Goal: Task Accomplishment & Management: Use online tool/utility

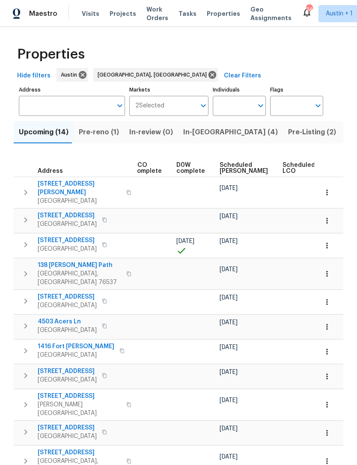
scroll to position [0, 199]
click at [225, 168] on span "Scheduled [PERSON_NAME]" at bounding box center [242, 168] width 48 height 12
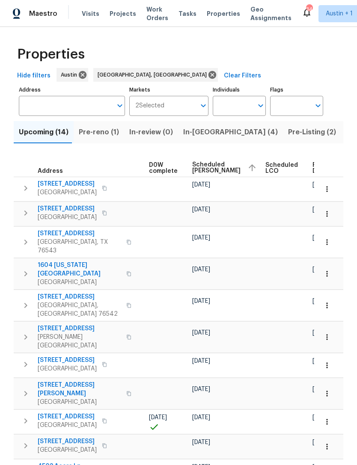
scroll to position [0, 225]
click at [323, 191] on icon "button" at bounding box center [327, 189] width 9 height 9
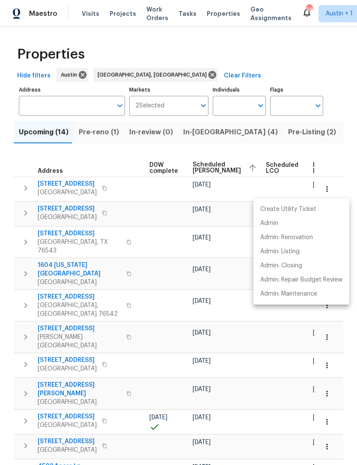
click at [242, 153] on div at bounding box center [178, 232] width 357 height 465
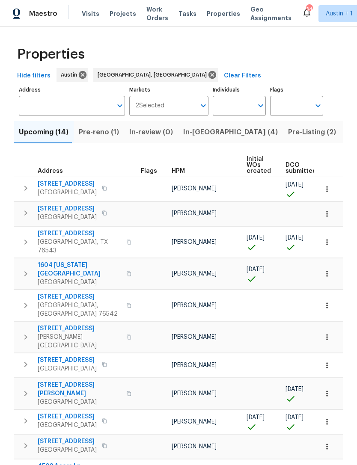
scroll to position [0, 0]
click at [31, 191] on button "button" at bounding box center [25, 188] width 17 height 17
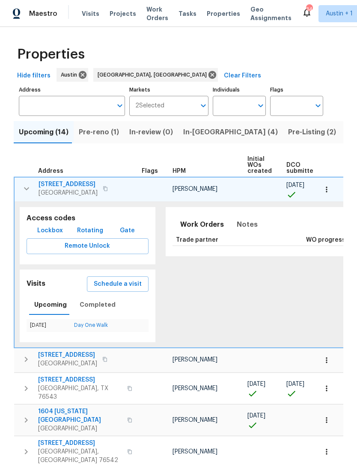
click at [120, 282] on span "Schedule a visit" at bounding box center [118, 284] width 48 height 11
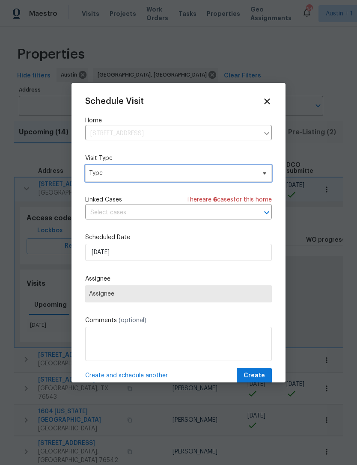
click at [195, 182] on span "Type" at bounding box center [178, 173] width 187 height 17
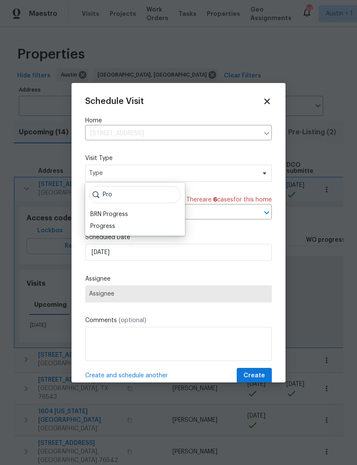
type input "Pro"
click at [137, 232] on div "Progress" at bounding box center [135, 226] width 95 height 12
click at [144, 228] on div "Progress" at bounding box center [135, 226] width 95 height 12
click at [150, 228] on div "Progress" at bounding box center [135, 226] width 95 height 12
click at [155, 224] on div "Progress" at bounding box center [135, 226] width 95 height 12
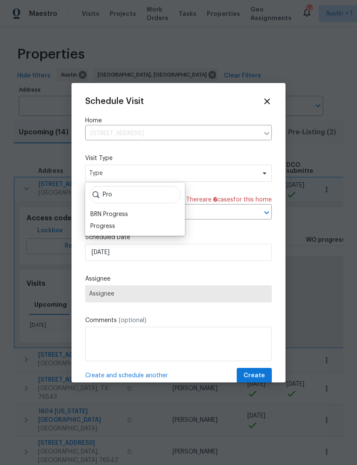
click at [101, 230] on div "Progress" at bounding box center [102, 226] width 25 height 9
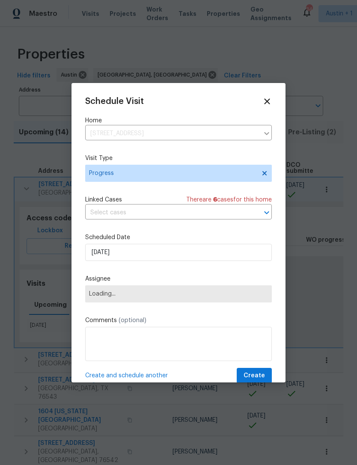
click at [101, 229] on div "Schedule Visit Home [STREET_ADDRESS] ​ Visit Type Progress Linked Cases There a…" at bounding box center [178, 240] width 187 height 287
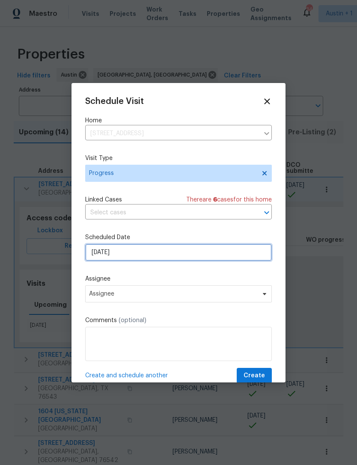
click at [209, 249] on input "[DATE]" at bounding box center [178, 252] width 187 height 17
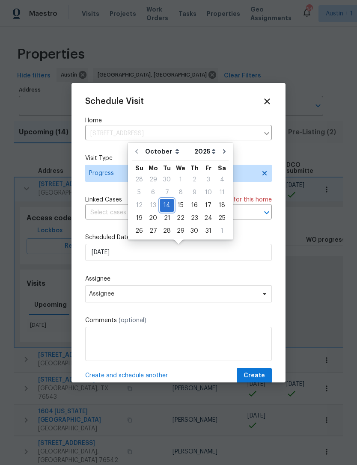
click at [161, 202] on div "14" at bounding box center [167, 206] width 14 height 12
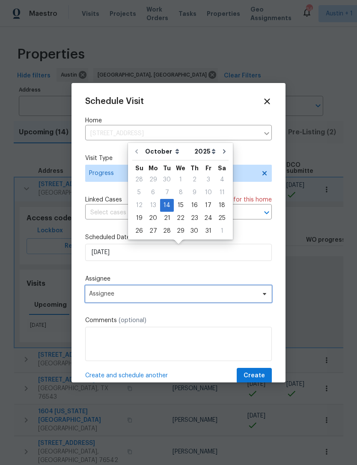
click at [213, 301] on span "Assignee" at bounding box center [178, 294] width 187 height 17
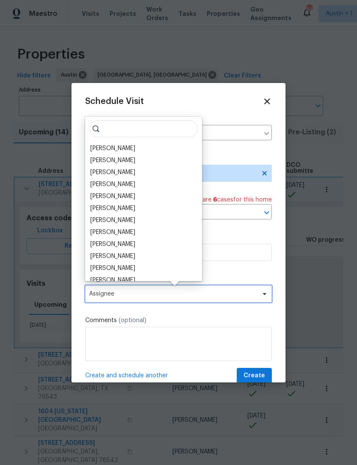
click at [215, 295] on span "Assignee" at bounding box center [173, 294] width 168 height 7
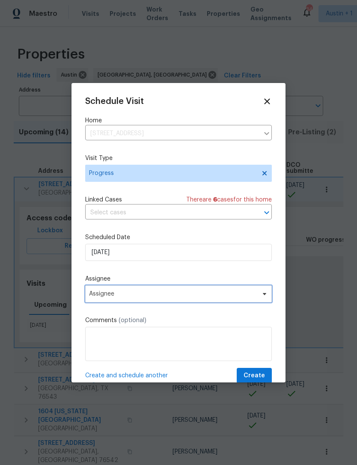
click at [183, 295] on span "Assignee" at bounding box center [173, 294] width 168 height 7
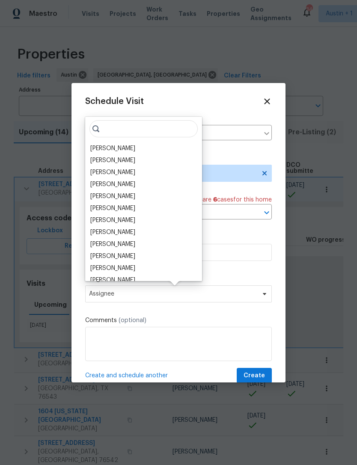
click at [134, 146] on div "[PERSON_NAME]" at bounding box center [112, 148] width 45 height 9
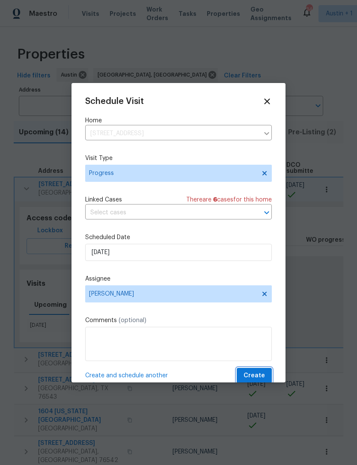
click at [261, 373] on span "Create" at bounding box center [254, 376] width 21 height 11
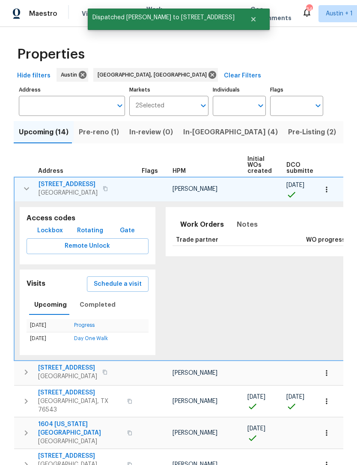
click at [294, 59] on div "Properties" at bounding box center [179, 54] width 330 height 27
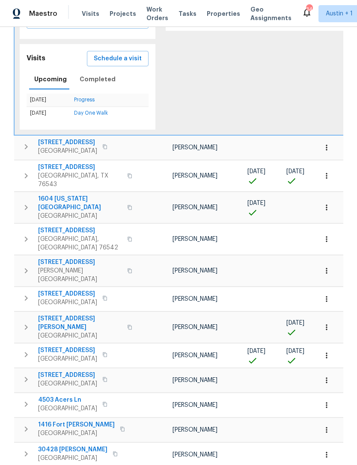
scroll to position [225, 0]
